Goal: Task Accomplishment & Management: Use online tool/utility

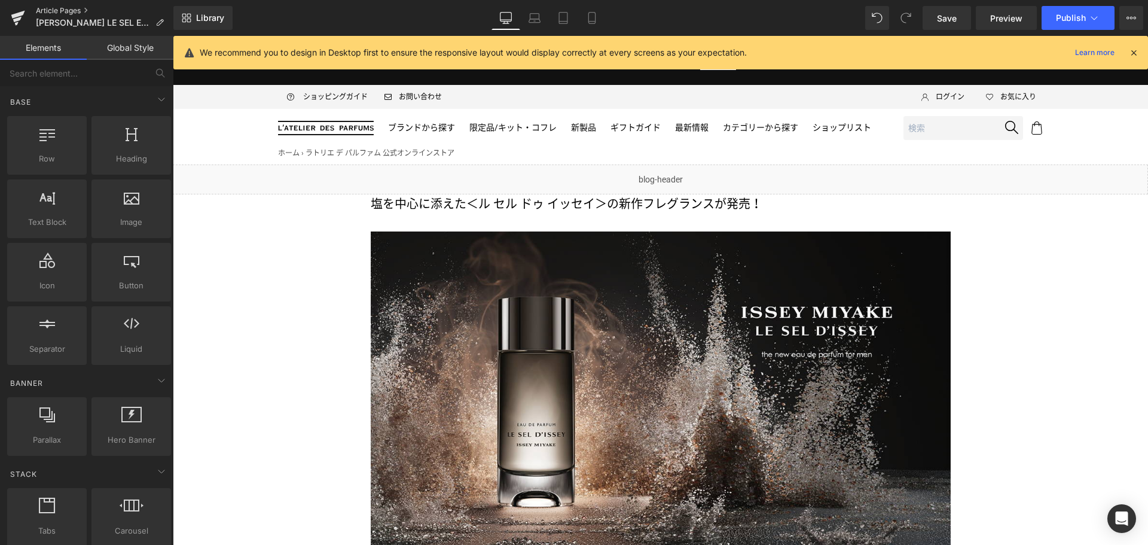
click at [66, 6] on link "Article Pages" at bounding box center [105, 11] width 138 height 10
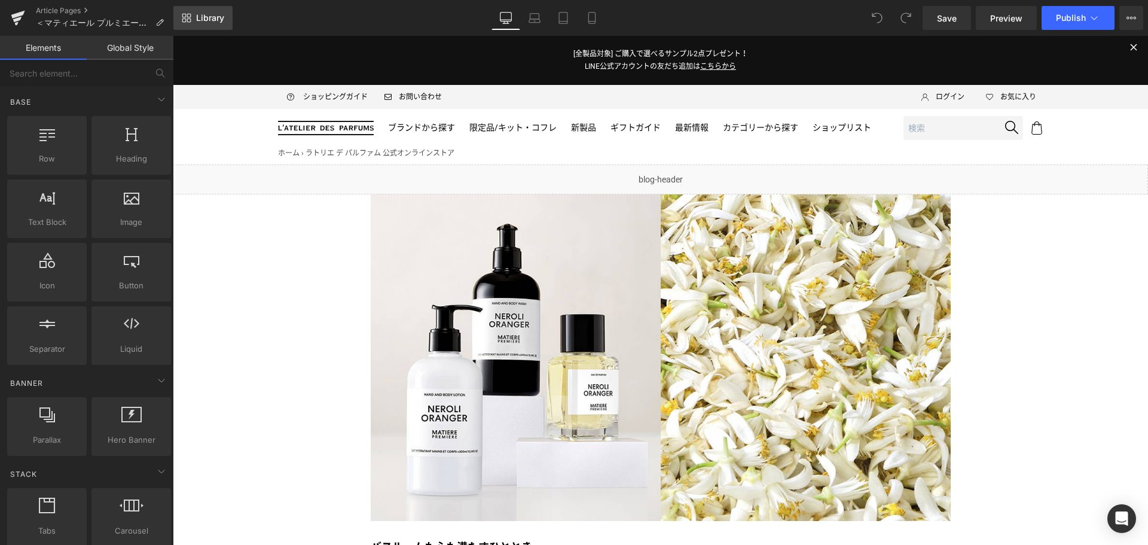
click at [218, 20] on span "Library" at bounding box center [210, 18] width 28 height 11
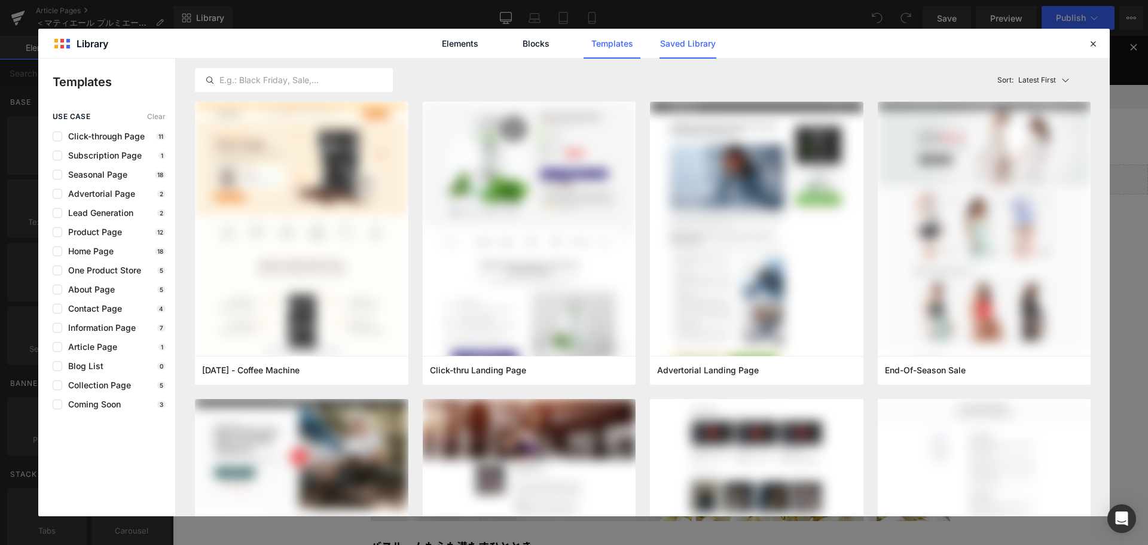
click at [689, 40] on link "Saved Library" at bounding box center [688, 44] width 57 height 30
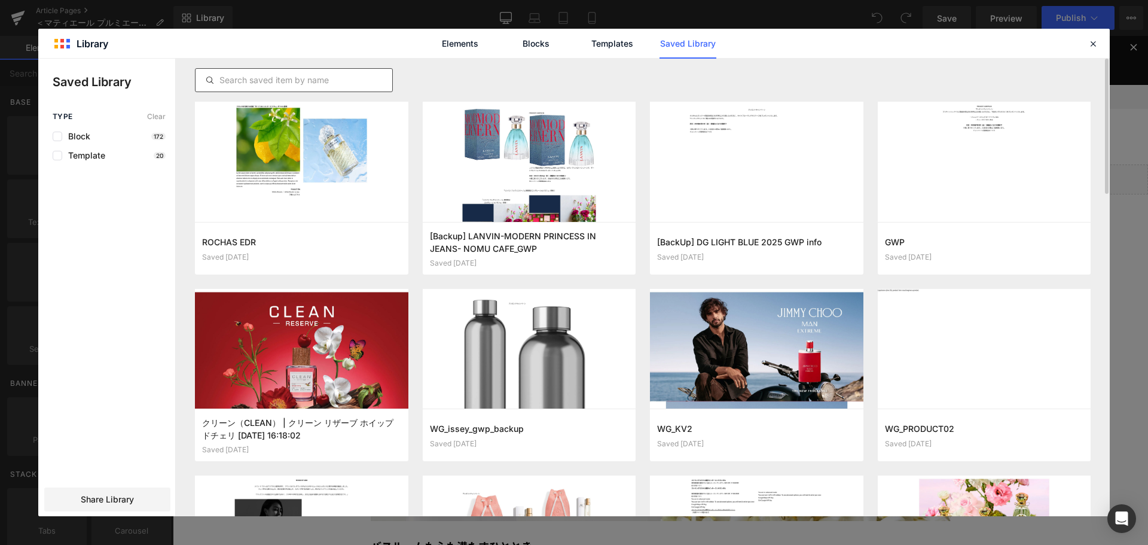
click at [300, 71] on div at bounding box center [294, 80] width 198 height 24
click at [300, 78] on input "text" at bounding box center [294, 80] width 197 height 14
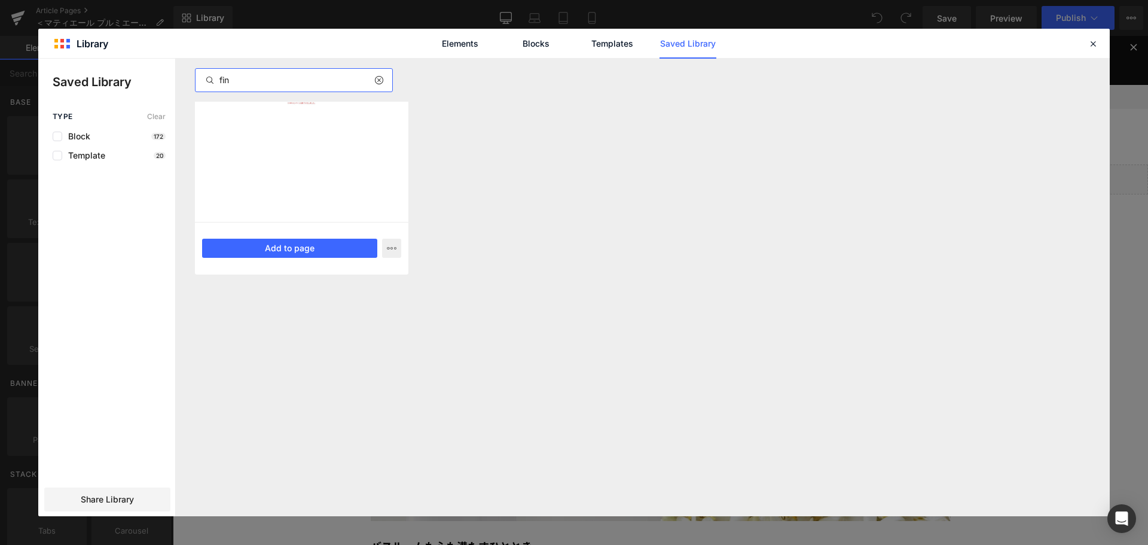
type input "fin"
click at [289, 208] on div at bounding box center [301, 162] width 213 height 120
click at [297, 245] on button "Add to page" at bounding box center [289, 248] width 175 height 19
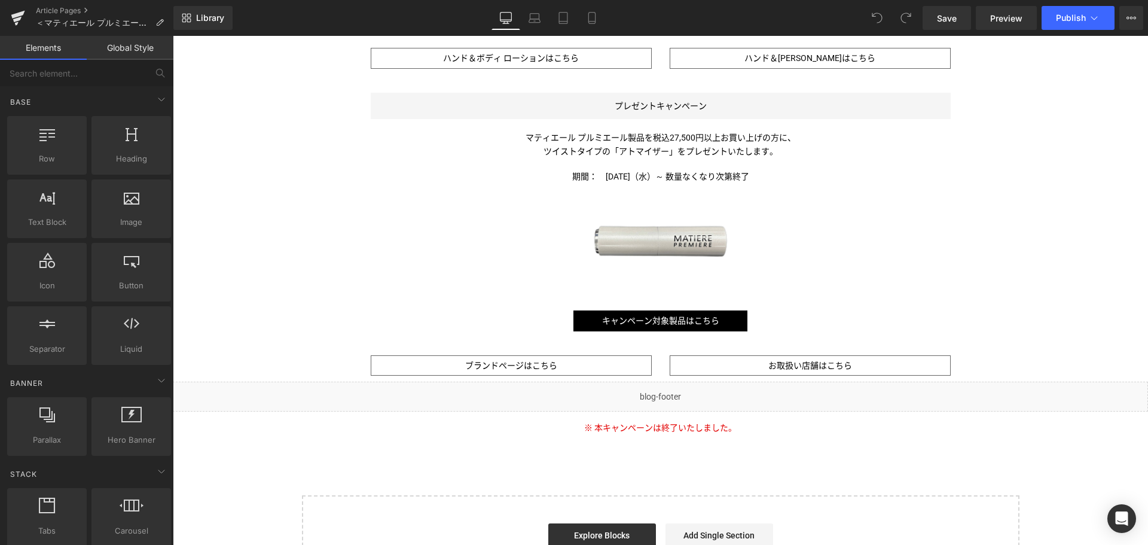
scroll to position [1711, 0]
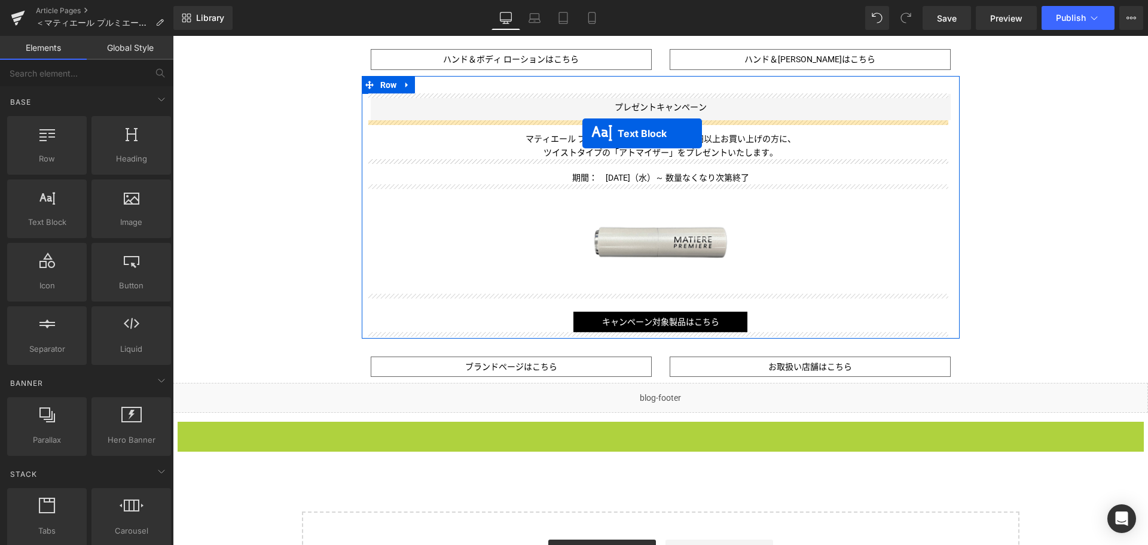
drag, startPoint x: 624, startPoint y: 426, endPoint x: 582, endPoint y: 133, distance: 295.9
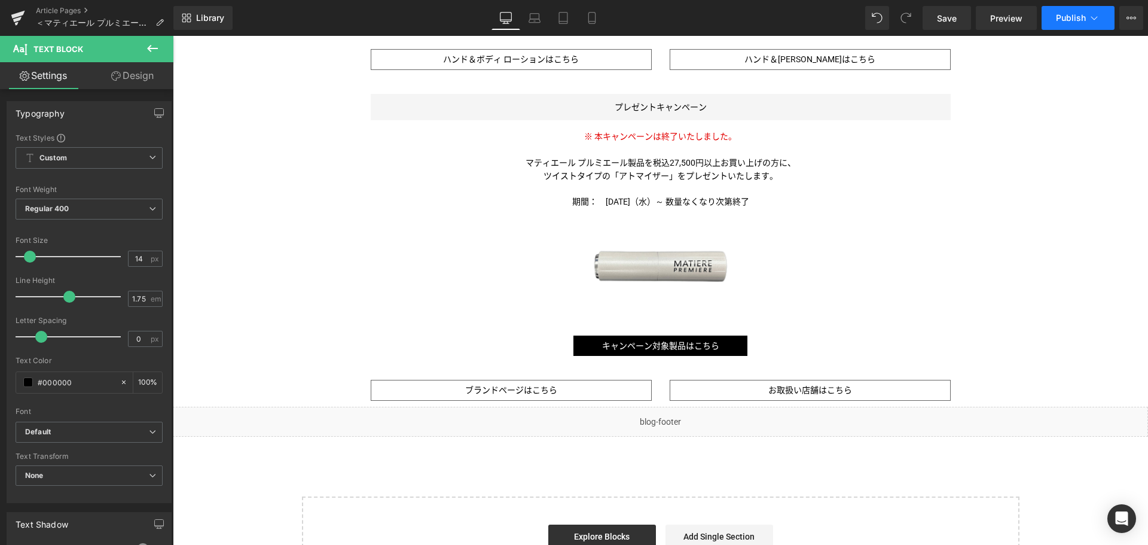
click at [1085, 14] on span "Publish" at bounding box center [1071, 18] width 30 height 10
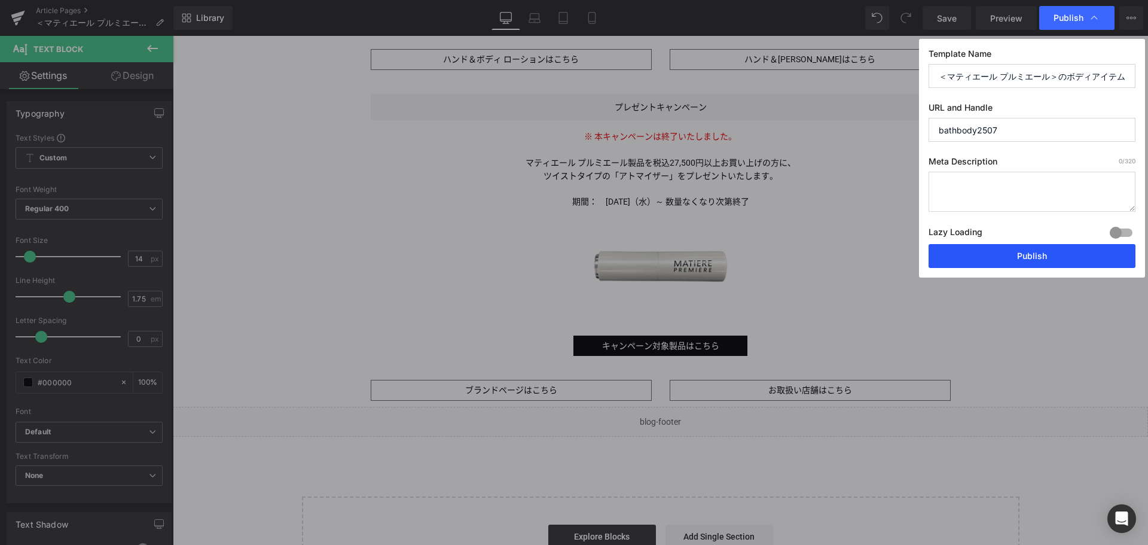
click at [1056, 256] on button "Publish" at bounding box center [1032, 256] width 207 height 24
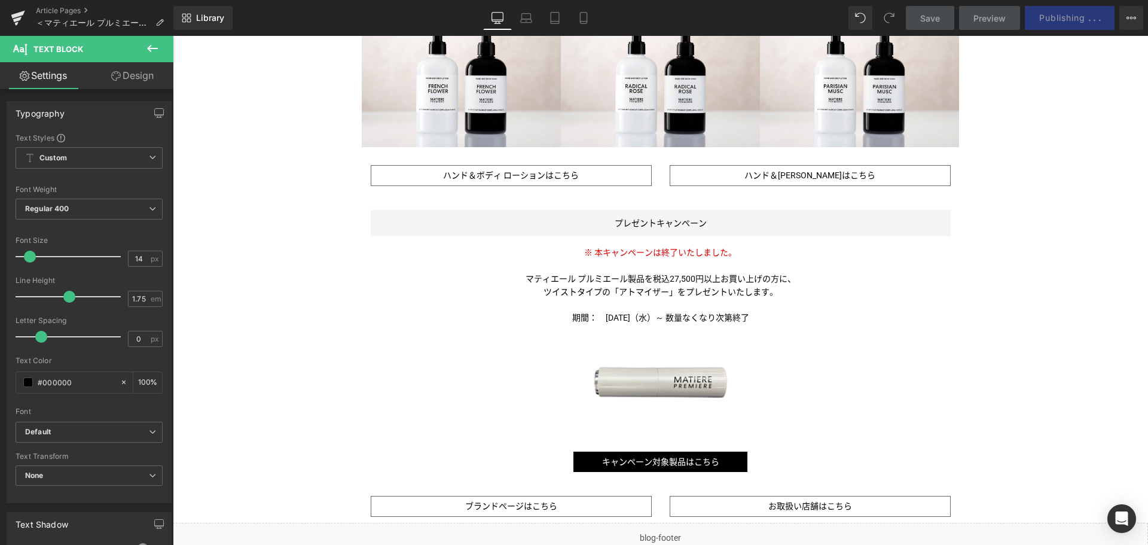
scroll to position [1596, 0]
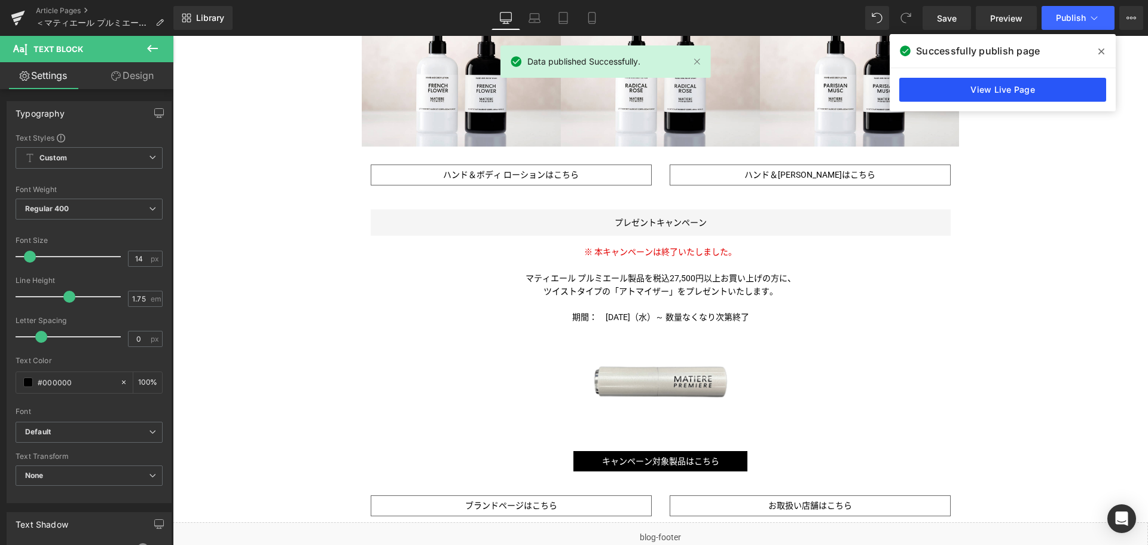
click at [1026, 84] on link "View Live Page" at bounding box center [1002, 90] width 207 height 24
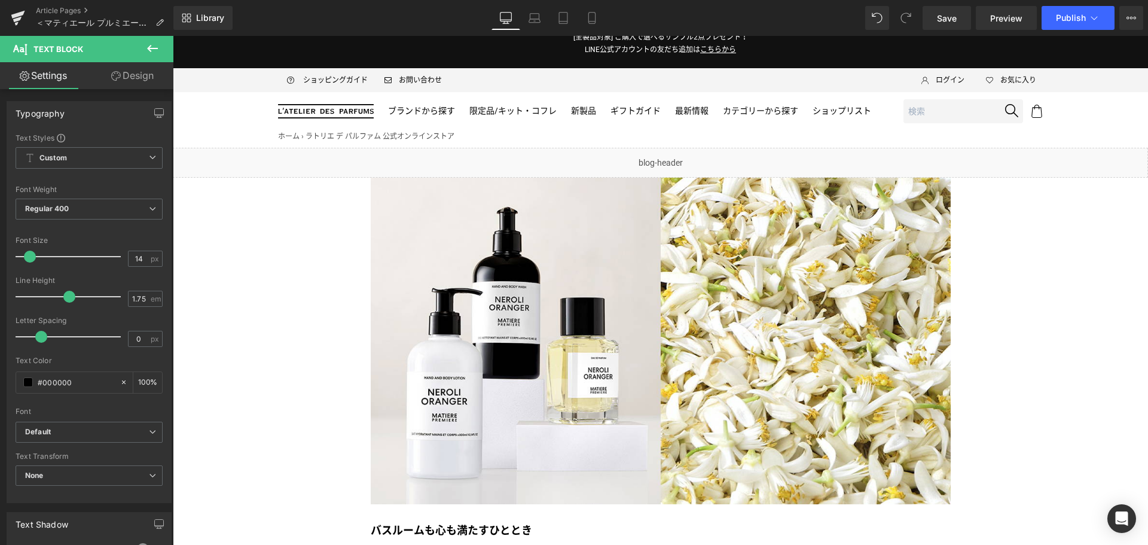
scroll to position [0, 0]
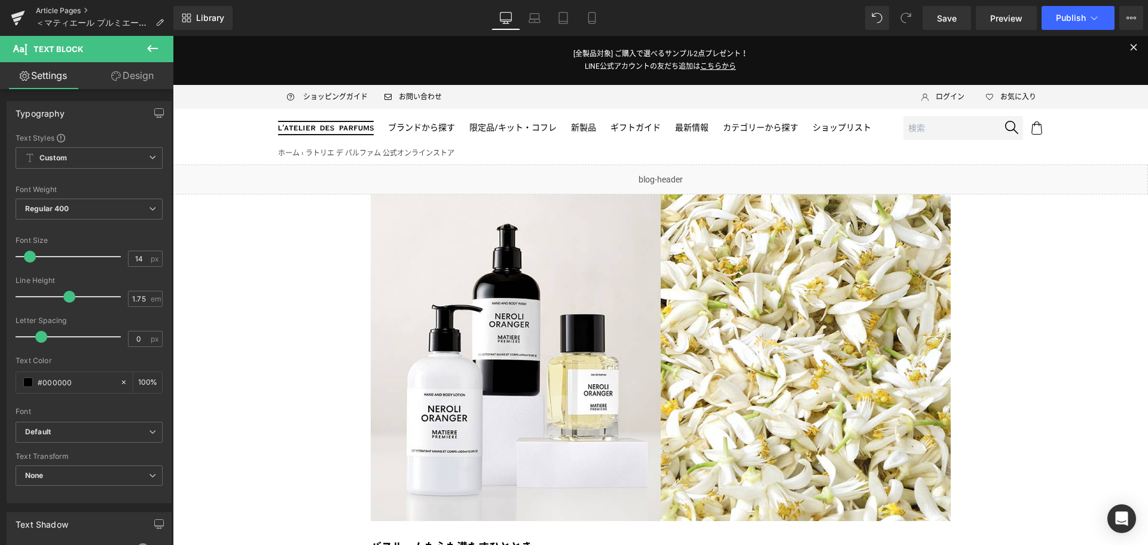
click at [49, 8] on link "Article Pages" at bounding box center [105, 11] width 138 height 10
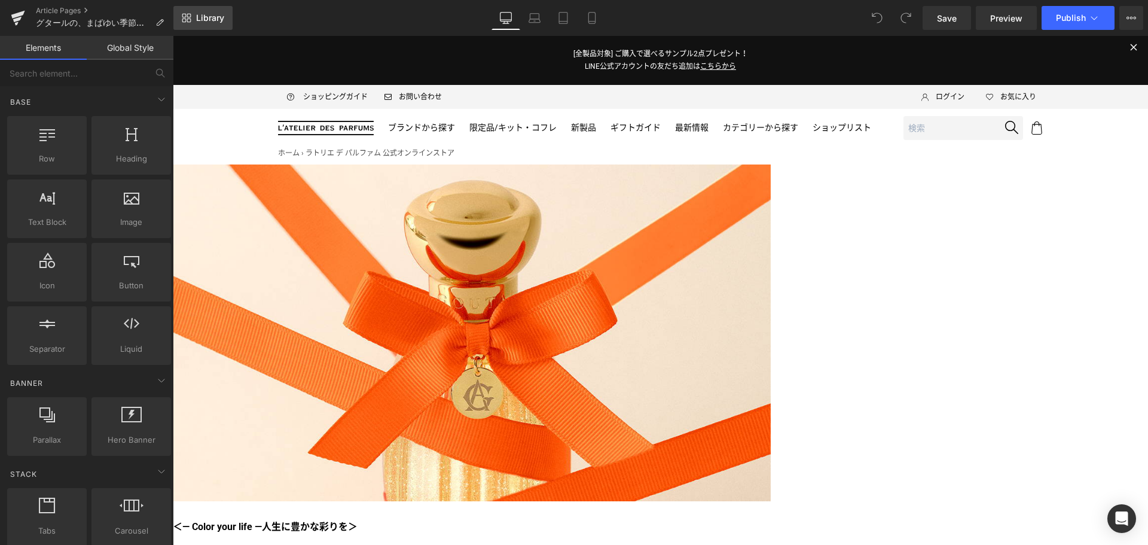
click at [202, 25] on link "Library" at bounding box center [202, 18] width 59 height 24
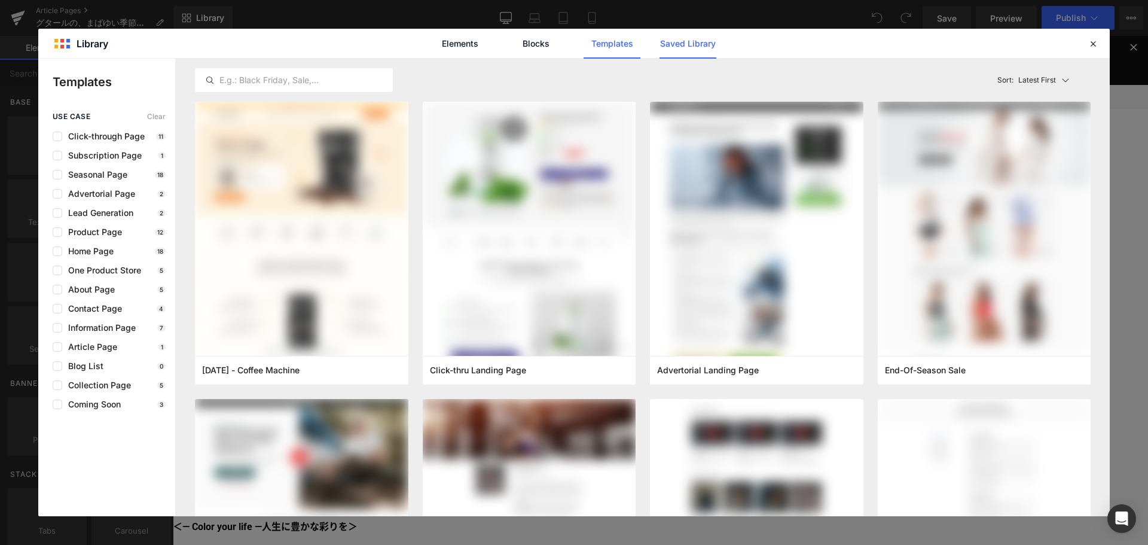
click at [0, 0] on link "Saved Library" at bounding box center [0, 0] width 0 height 0
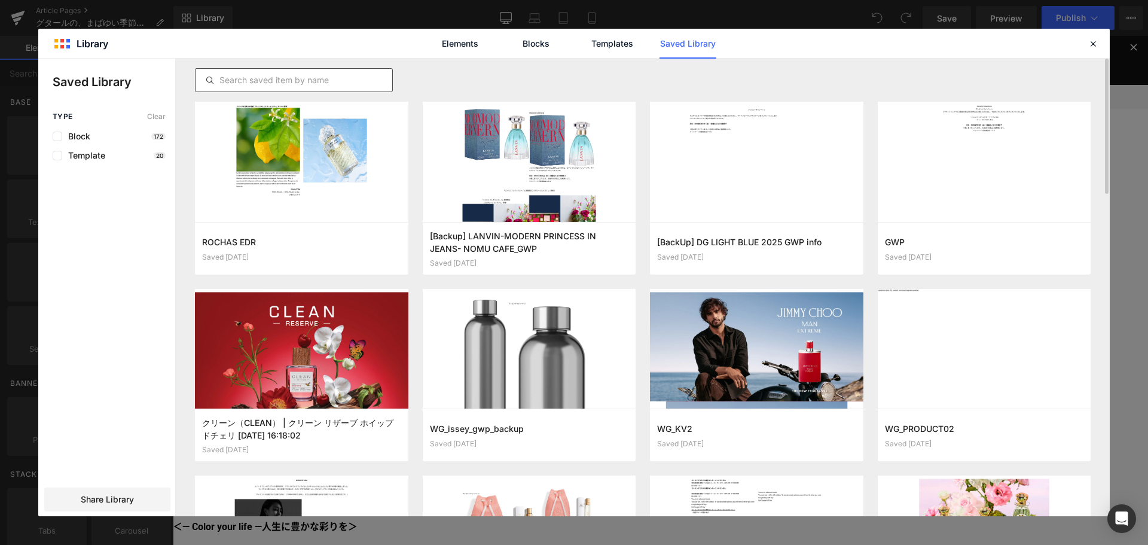
click at [298, 70] on div at bounding box center [294, 80] width 198 height 24
click at [298, 75] on input "text" at bounding box center [294, 80] width 197 height 14
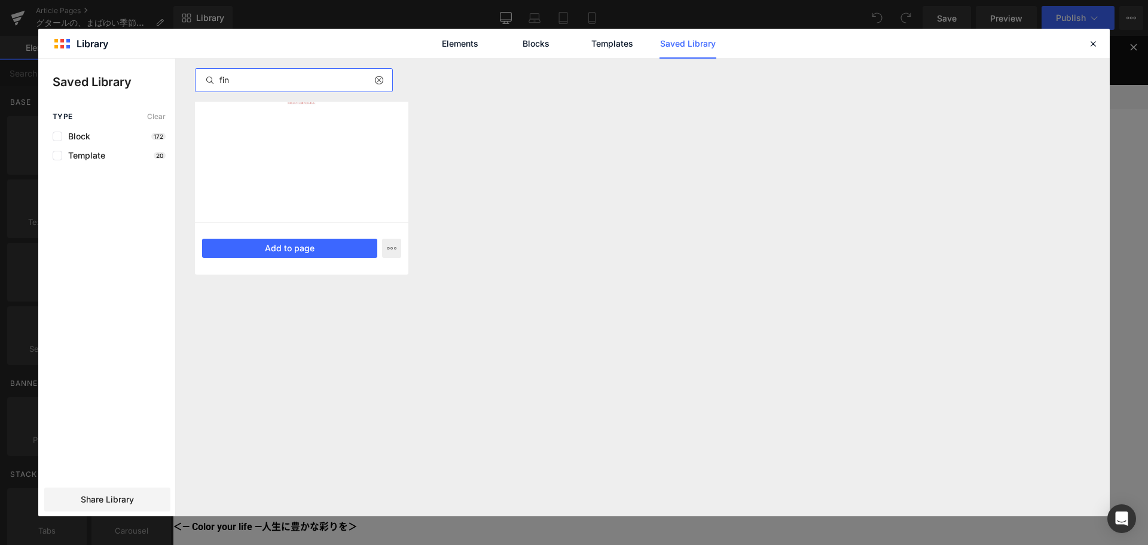
type input "fin"
click at [295, 234] on div "[Text] NEWS-CampaignFinished Saved 1 year ago Add to page" at bounding box center [301, 248] width 213 height 53
click at [299, 246] on button "Add to page" at bounding box center [289, 248] width 175 height 19
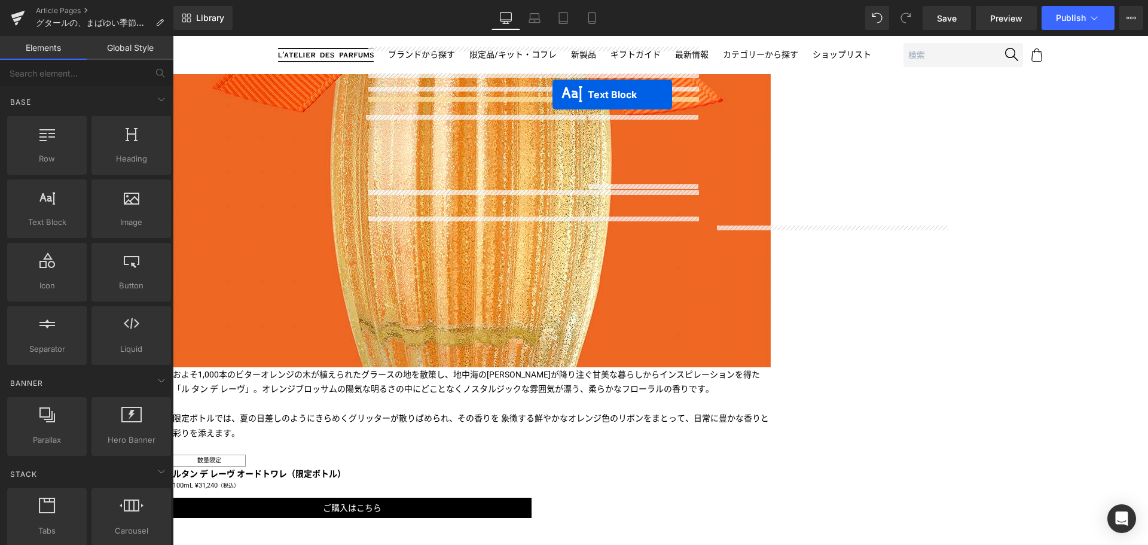
scroll to position [941, 0]
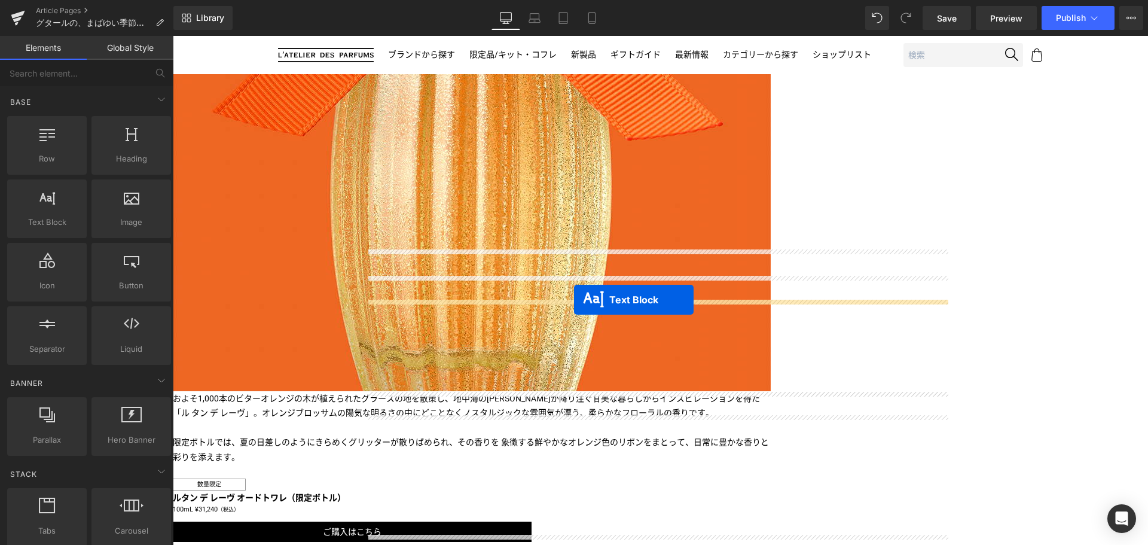
drag, startPoint x: 624, startPoint y: 481, endPoint x: 574, endPoint y: 300, distance: 187.9
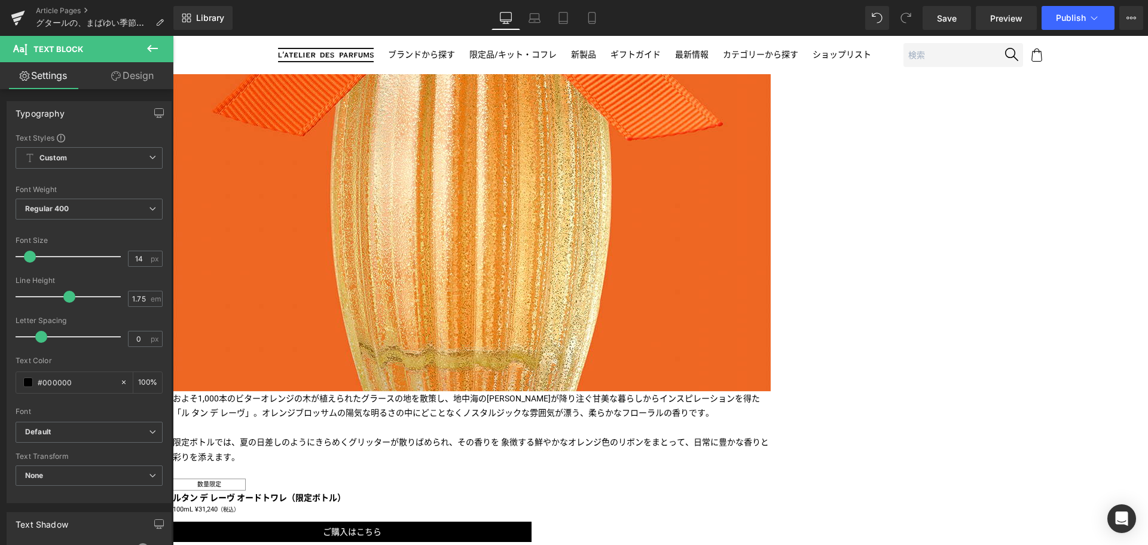
click at [173, 36] on icon at bounding box center [173, 36] width 0 height 0
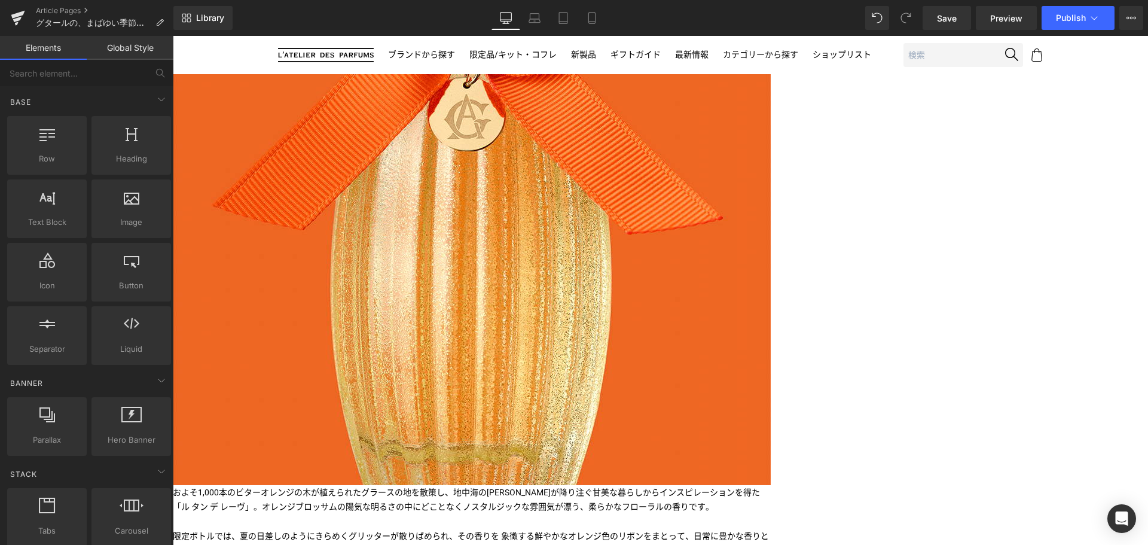
scroll to position [836, 0]
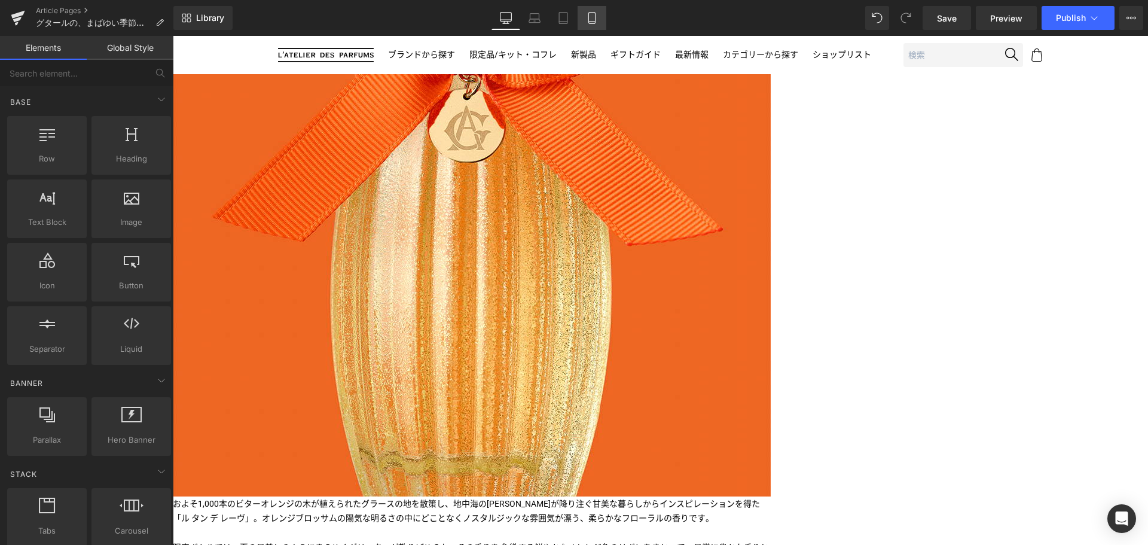
click at [600, 14] on link "Mobile" at bounding box center [592, 18] width 29 height 24
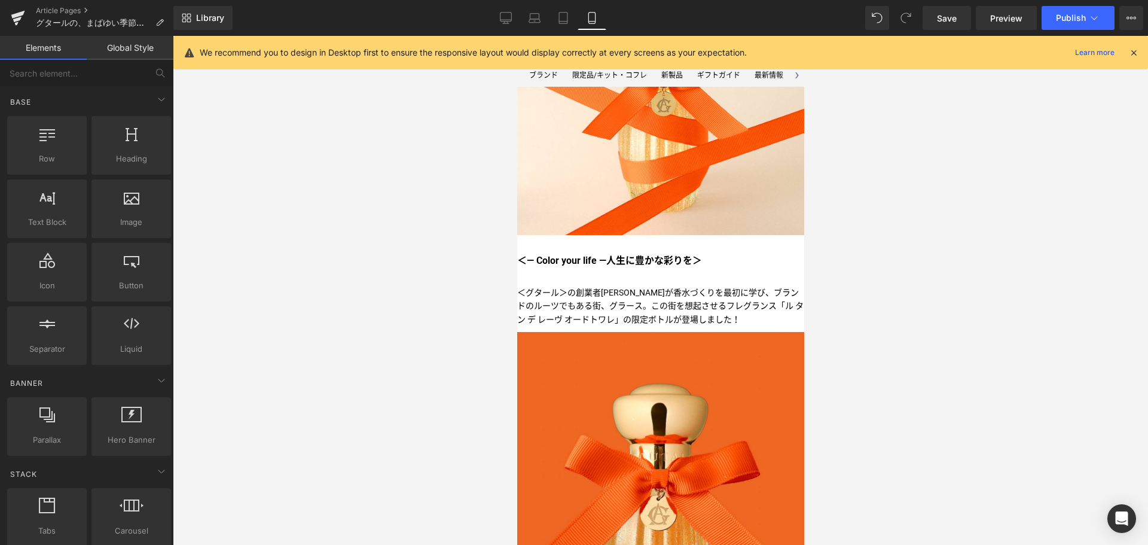
scroll to position [0, 0]
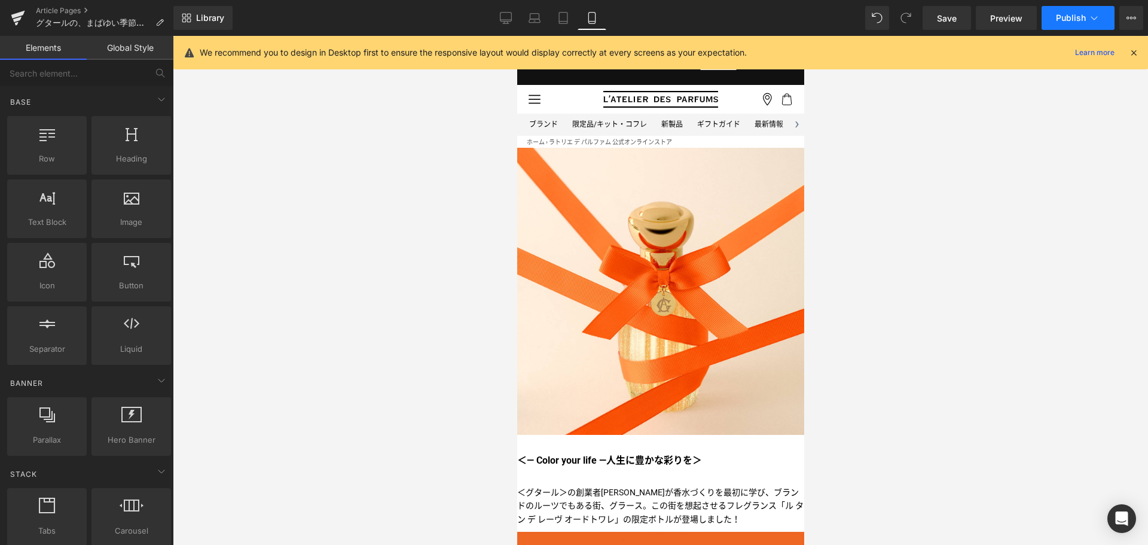
click at [1067, 25] on button "Publish" at bounding box center [1078, 18] width 73 height 24
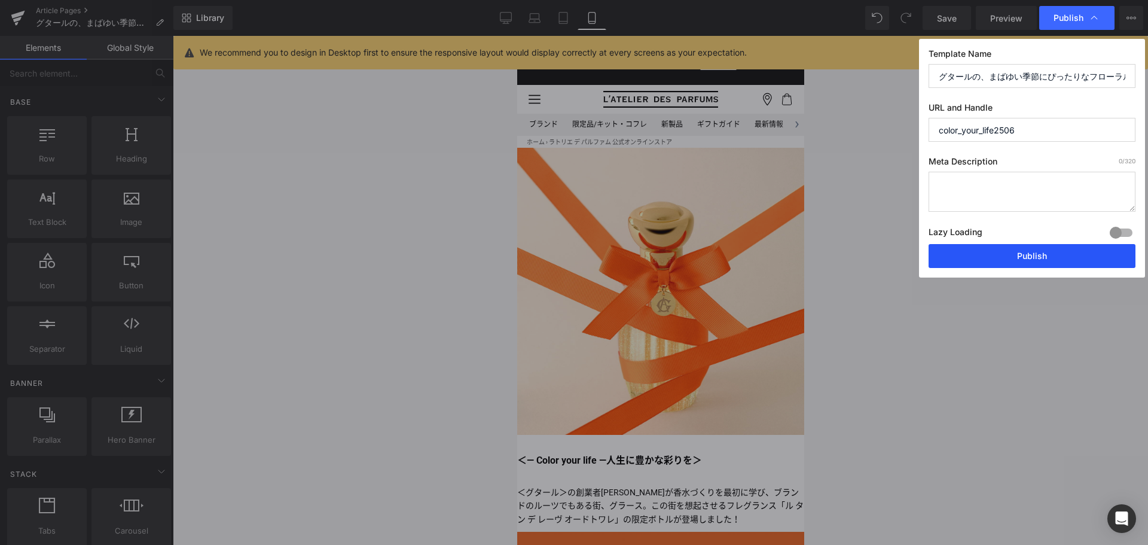
click at [1035, 246] on button "Publish" at bounding box center [1032, 256] width 207 height 24
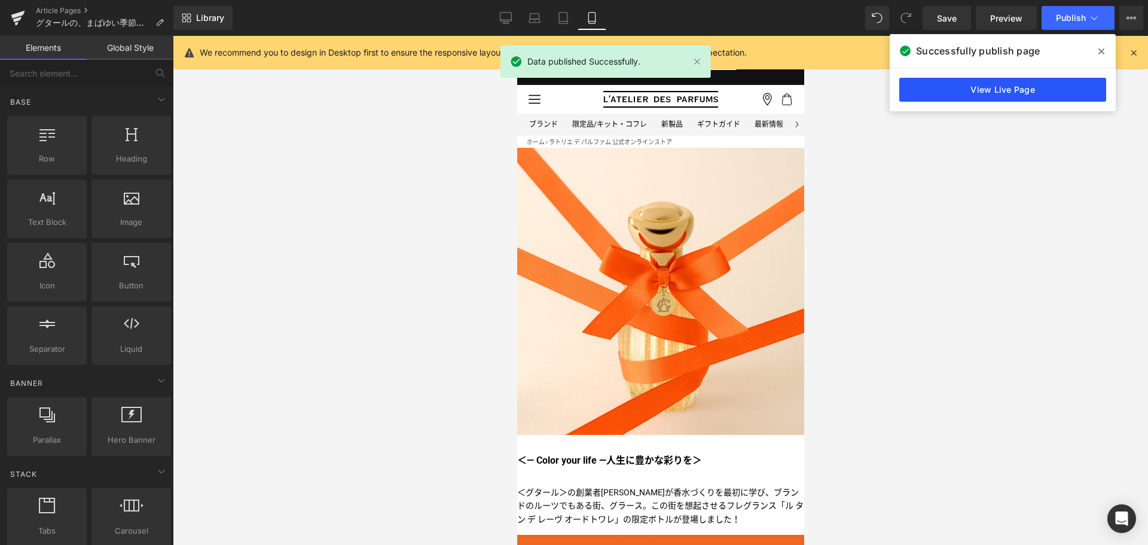
click at [1011, 89] on link "View Live Page" at bounding box center [1002, 90] width 207 height 24
